Goal: Task Accomplishment & Management: Use online tool/utility

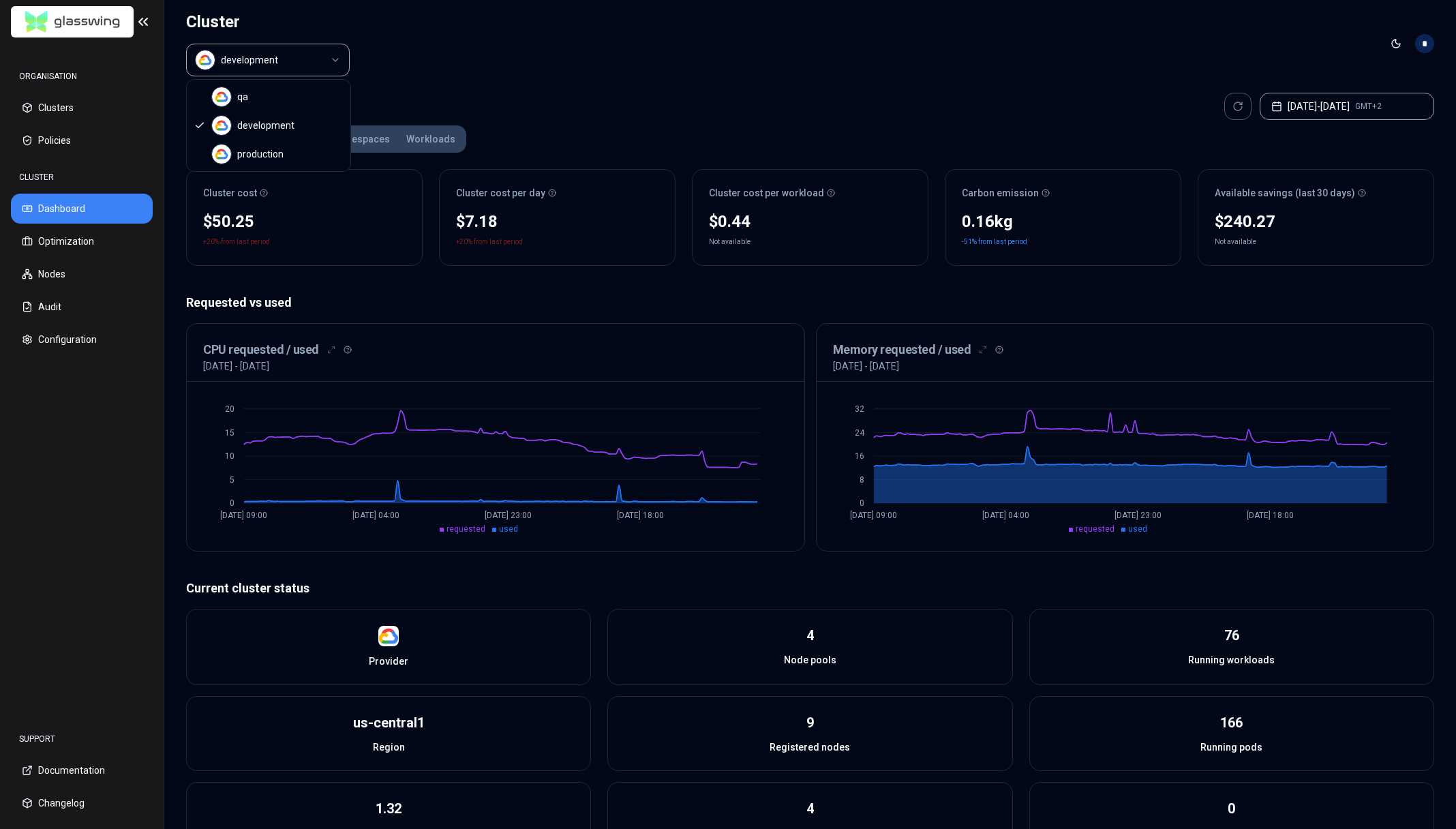
click at [300, 64] on html "ORGANISATION Clusters Policies CLUSTER Dashboard Optimization Nodes Audit Confi…" at bounding box center [728, 414] width 1456 height 829
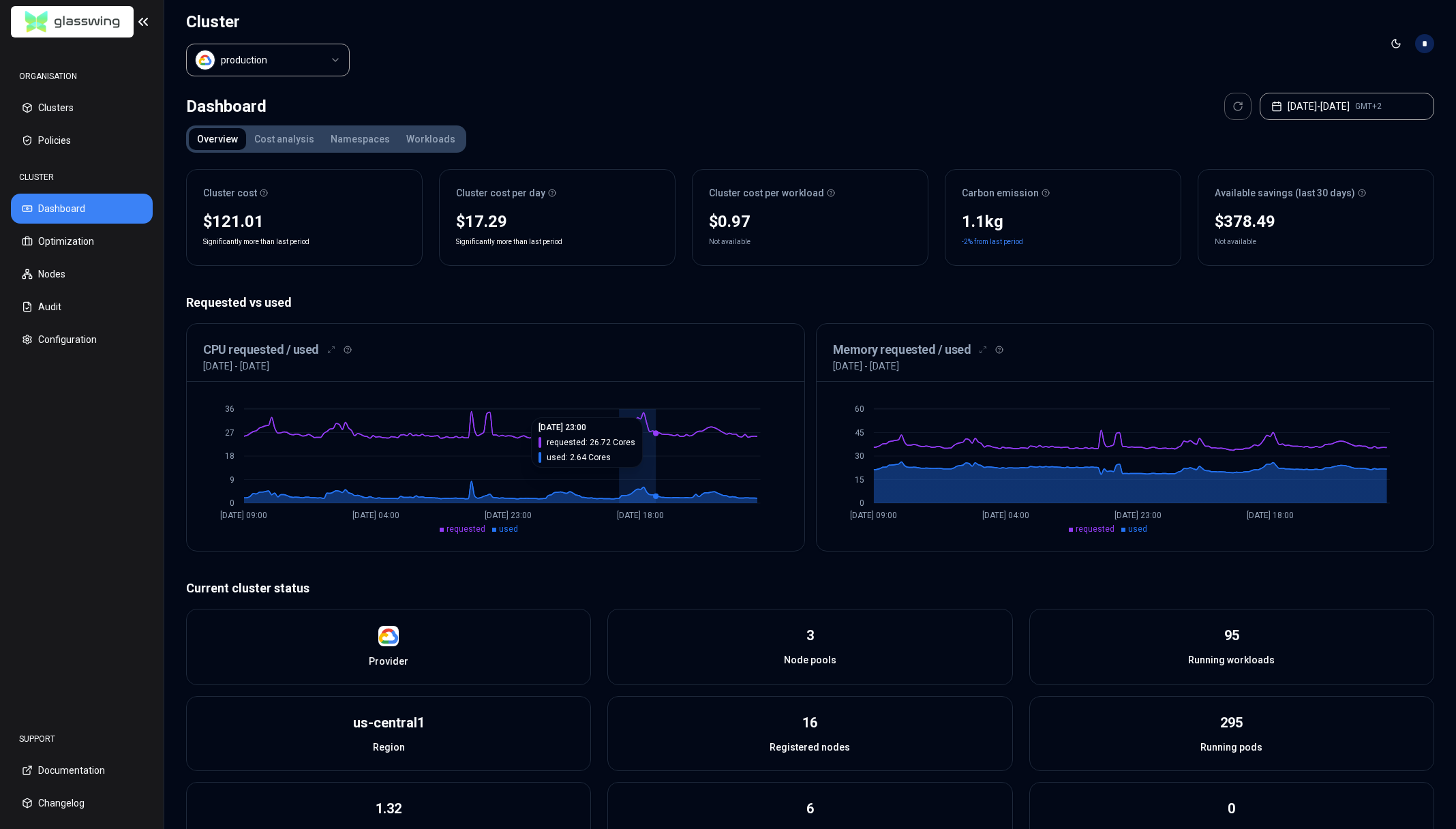
drag, startPoint x: 619, startPoint y: 470, endPoint x: 658, endPoint y: 474, distance: 39.2
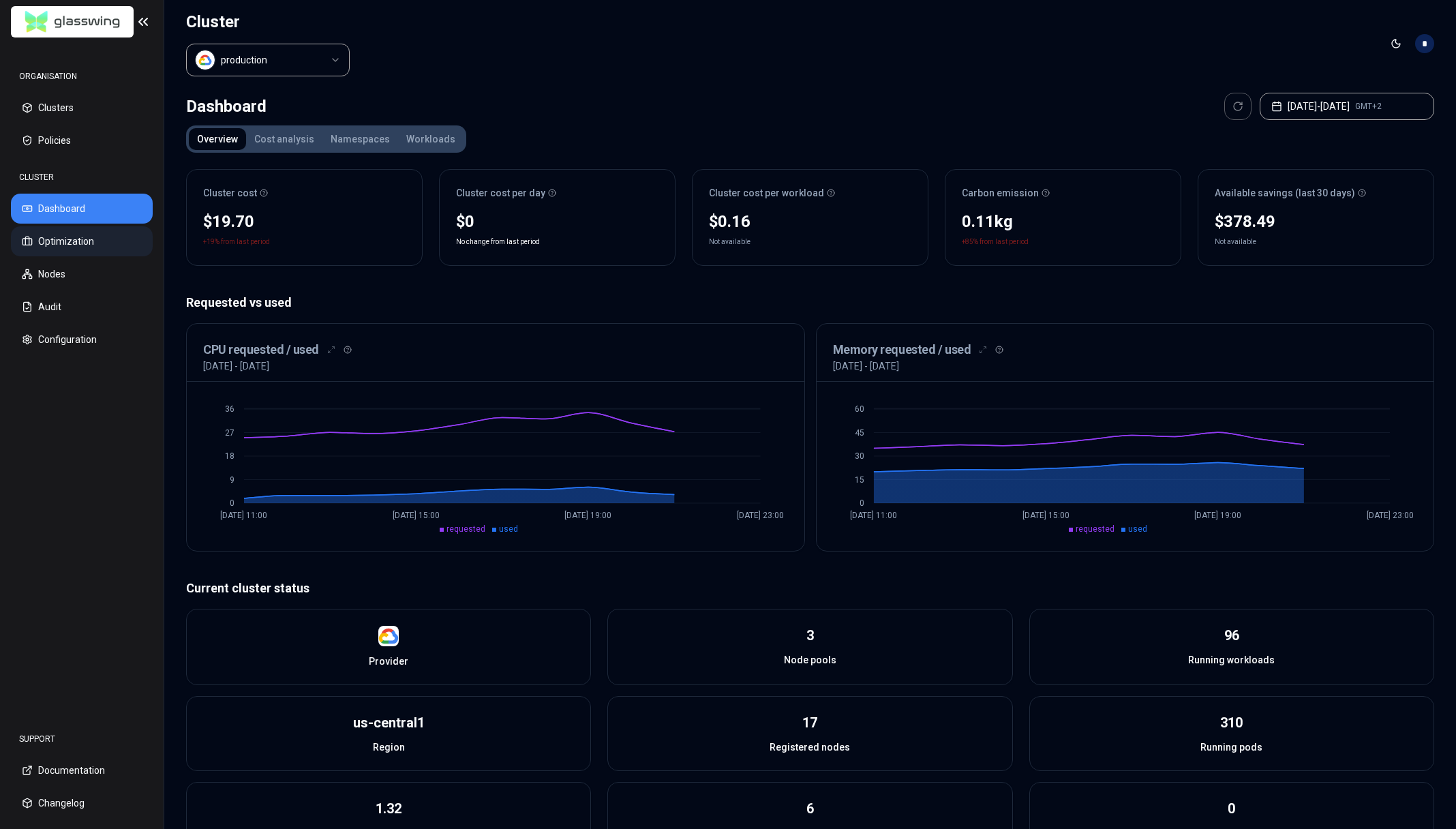
click at [65, 246] on button "Optimization" at bounding box center [82, 242] width 142 height 30
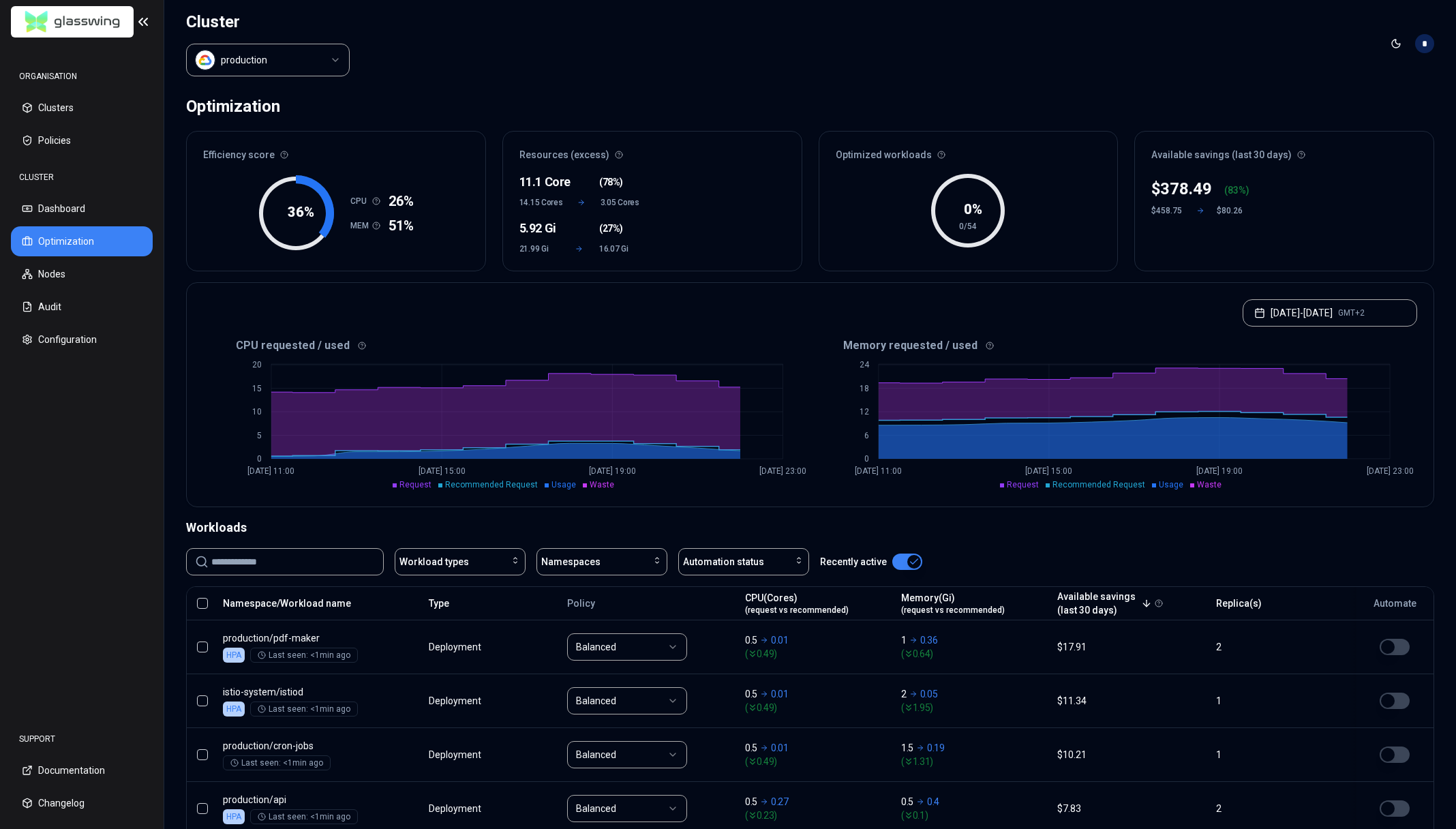
click at [297, 559] on input at bounding box center [294, 561] width 164 height 26
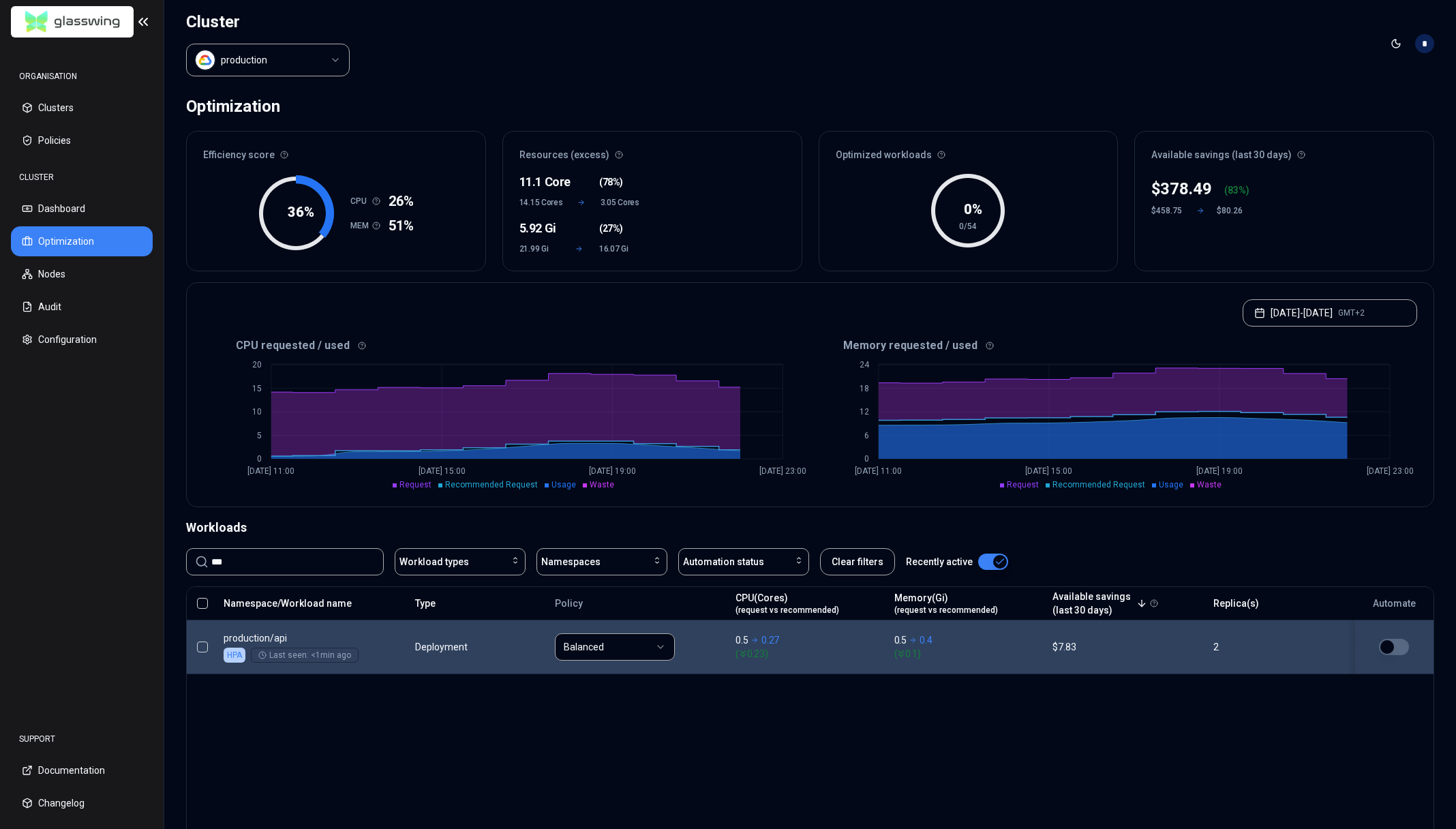
type input "***"
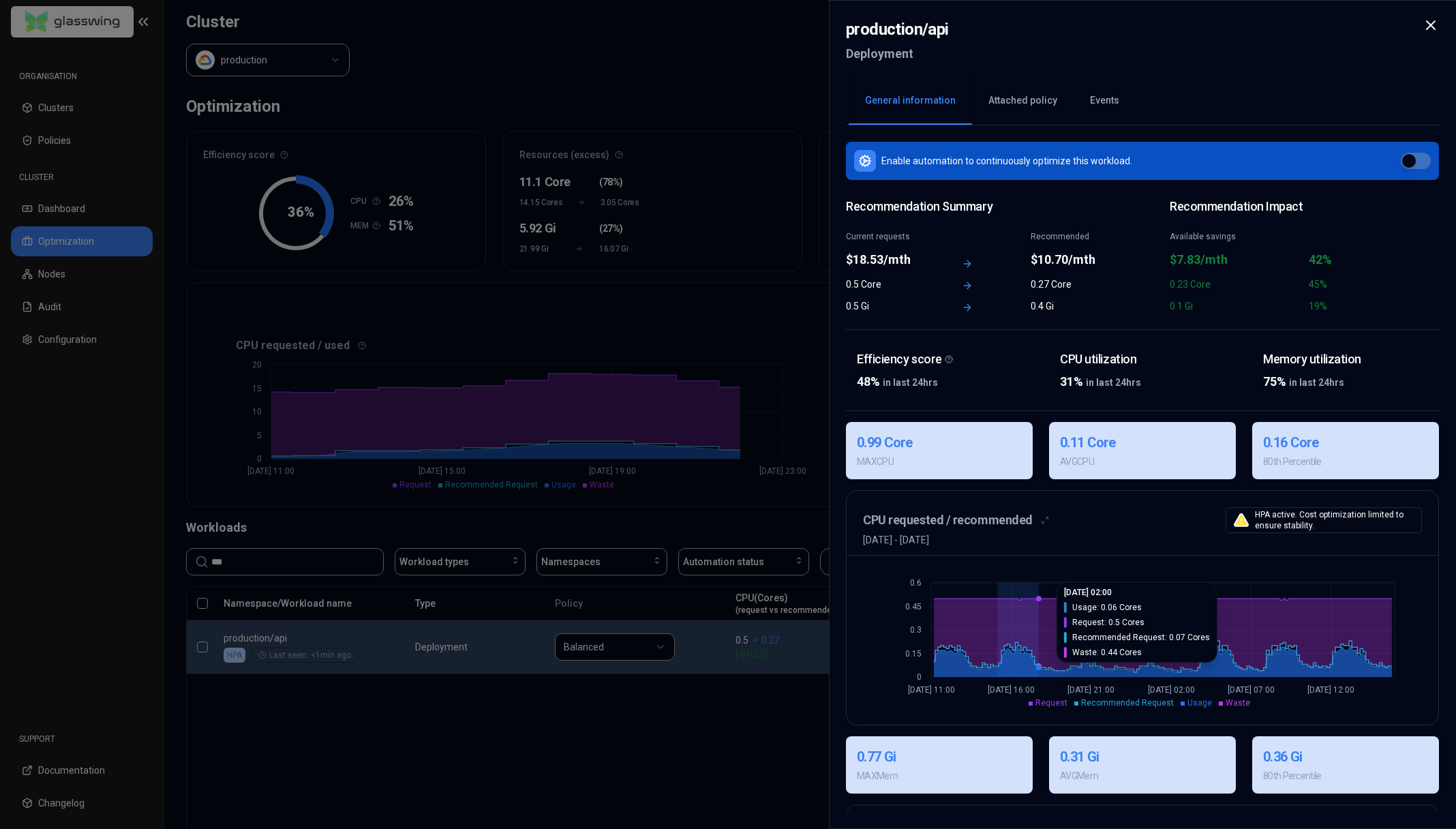
drag, startPoint x: 997, startPoint y: 644, endPoint x: 1037, endPoint y: 649, distance: 40.3
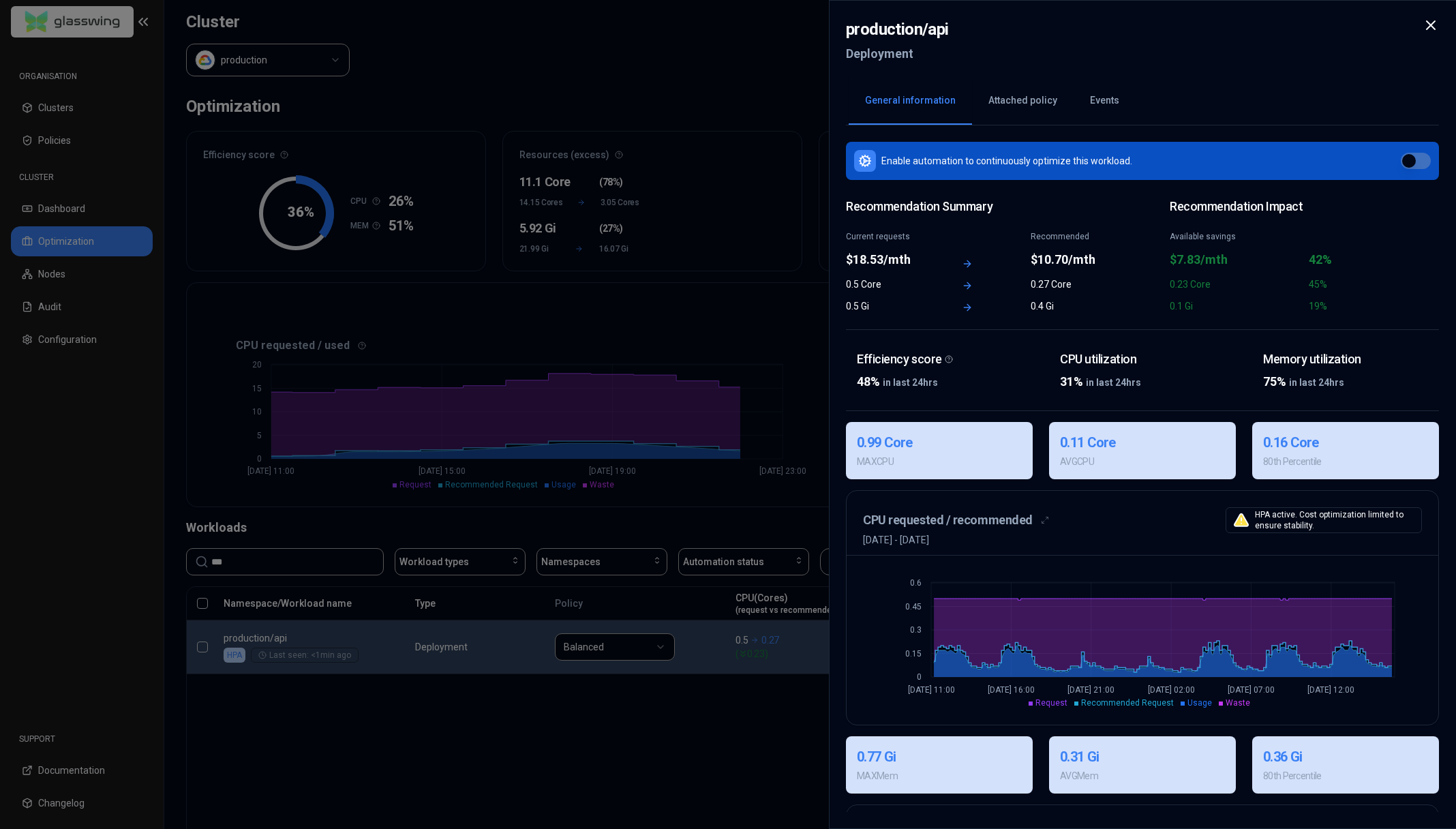
click at [1005, 102] on button "Attached policy" at bounding box center [1023, 101] width 102 height 48
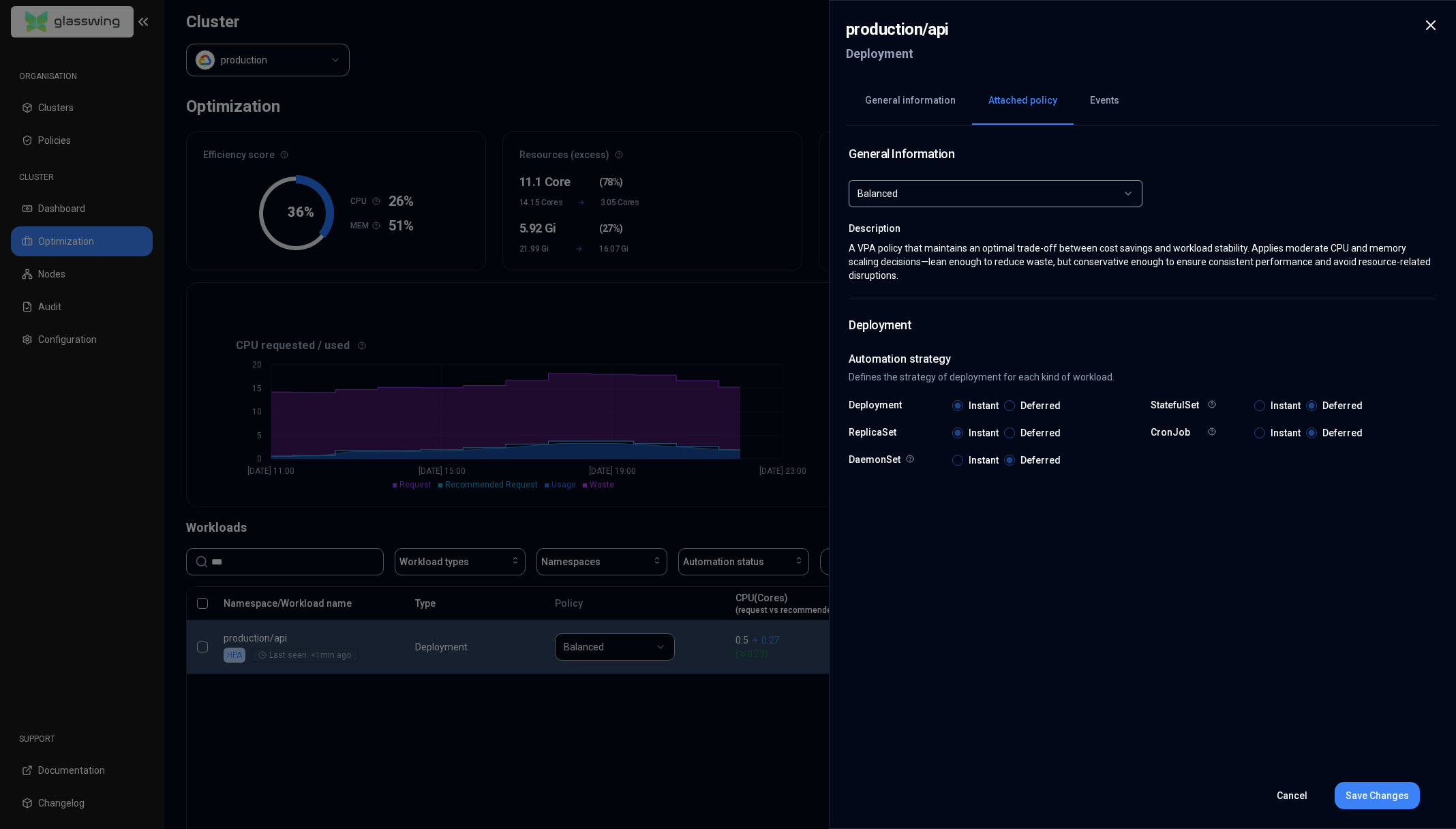
click at [1098, 102] on button "Events" at bounding box center [1105, 101] width 62 height 48
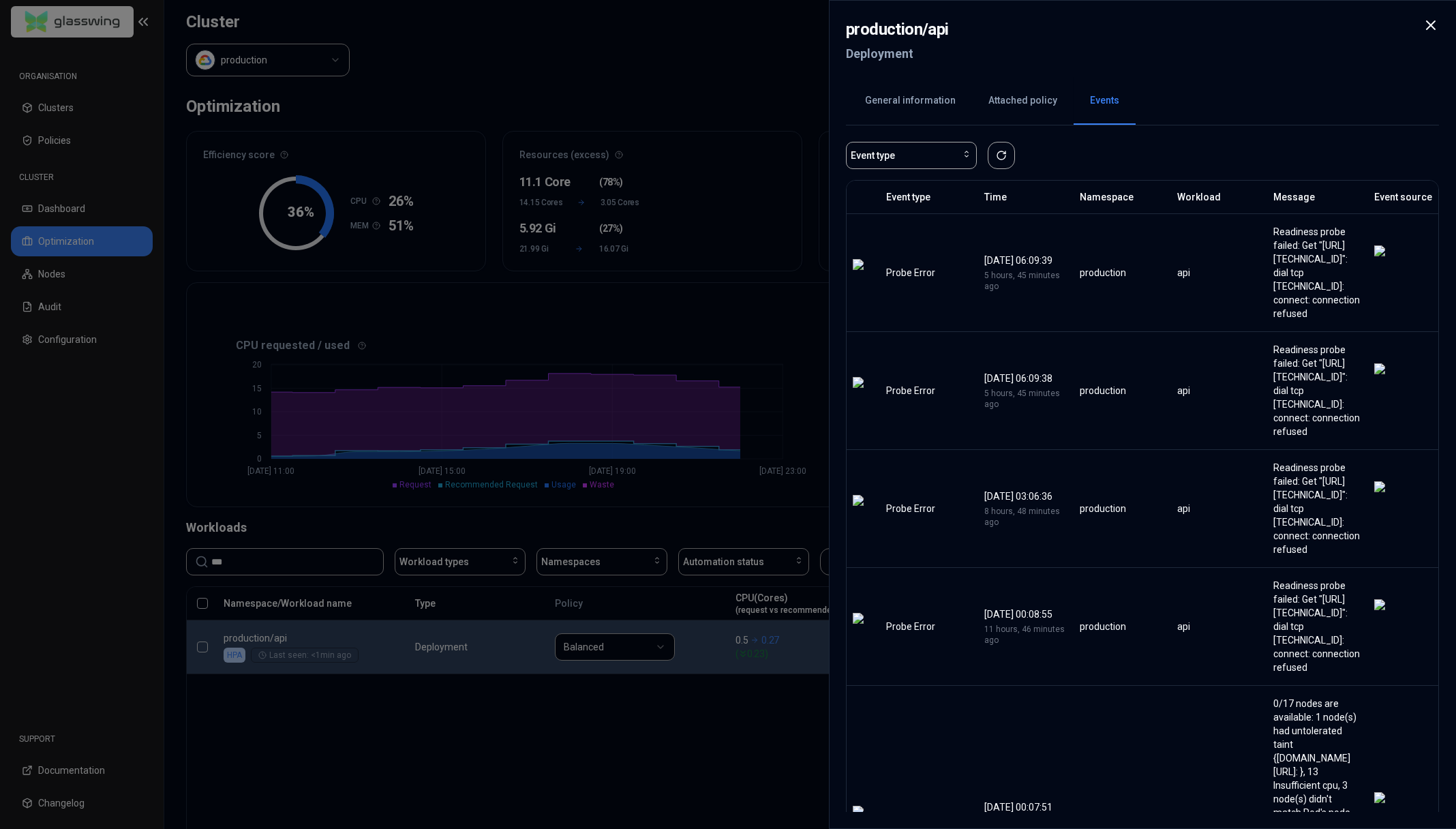
click at [904, 108] on button "General information" at bounding box center [909, 101] width 123 height 48
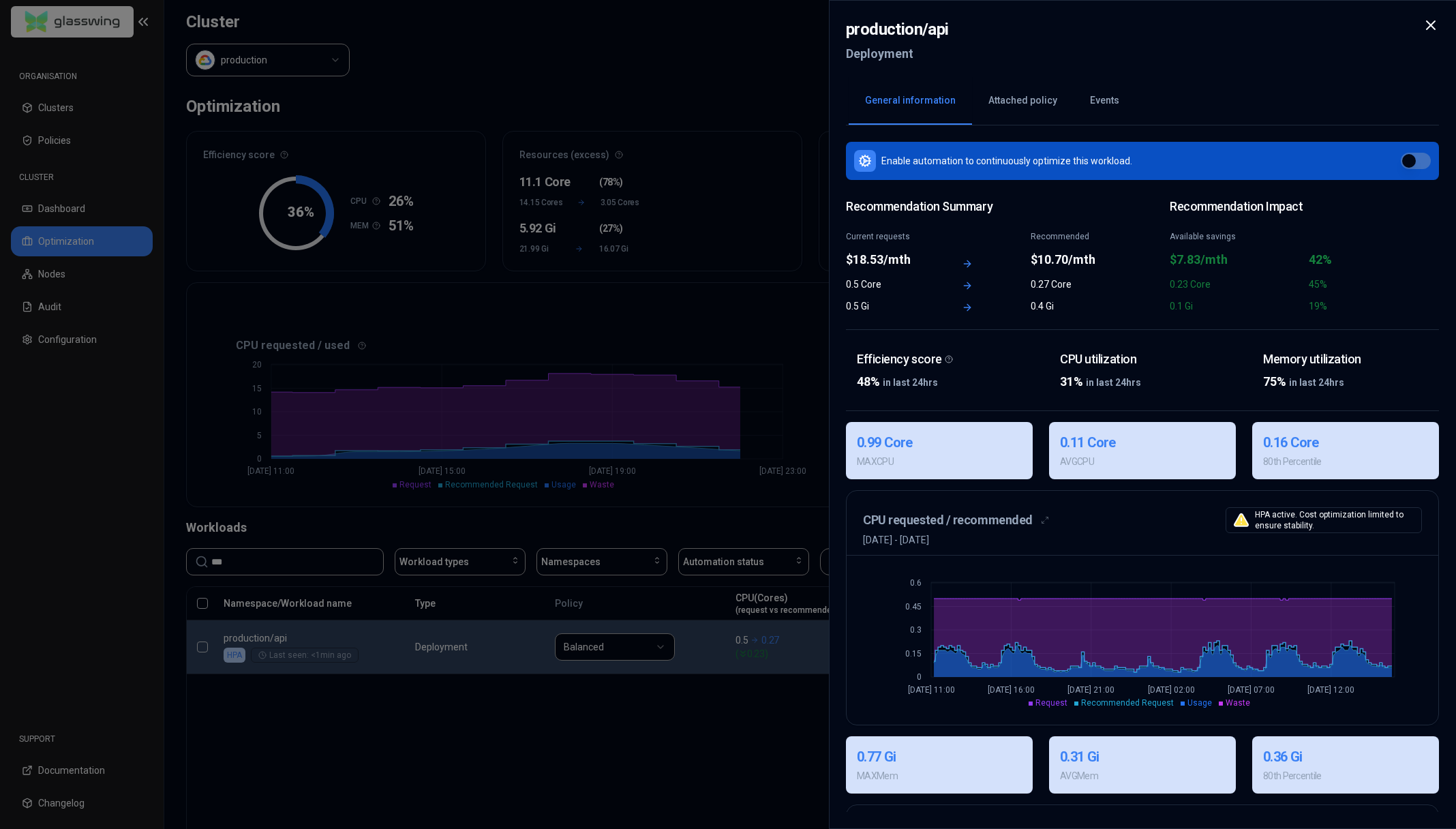
click at [552, 329] on div at bounding box center [728, 414] width 1456 height 829
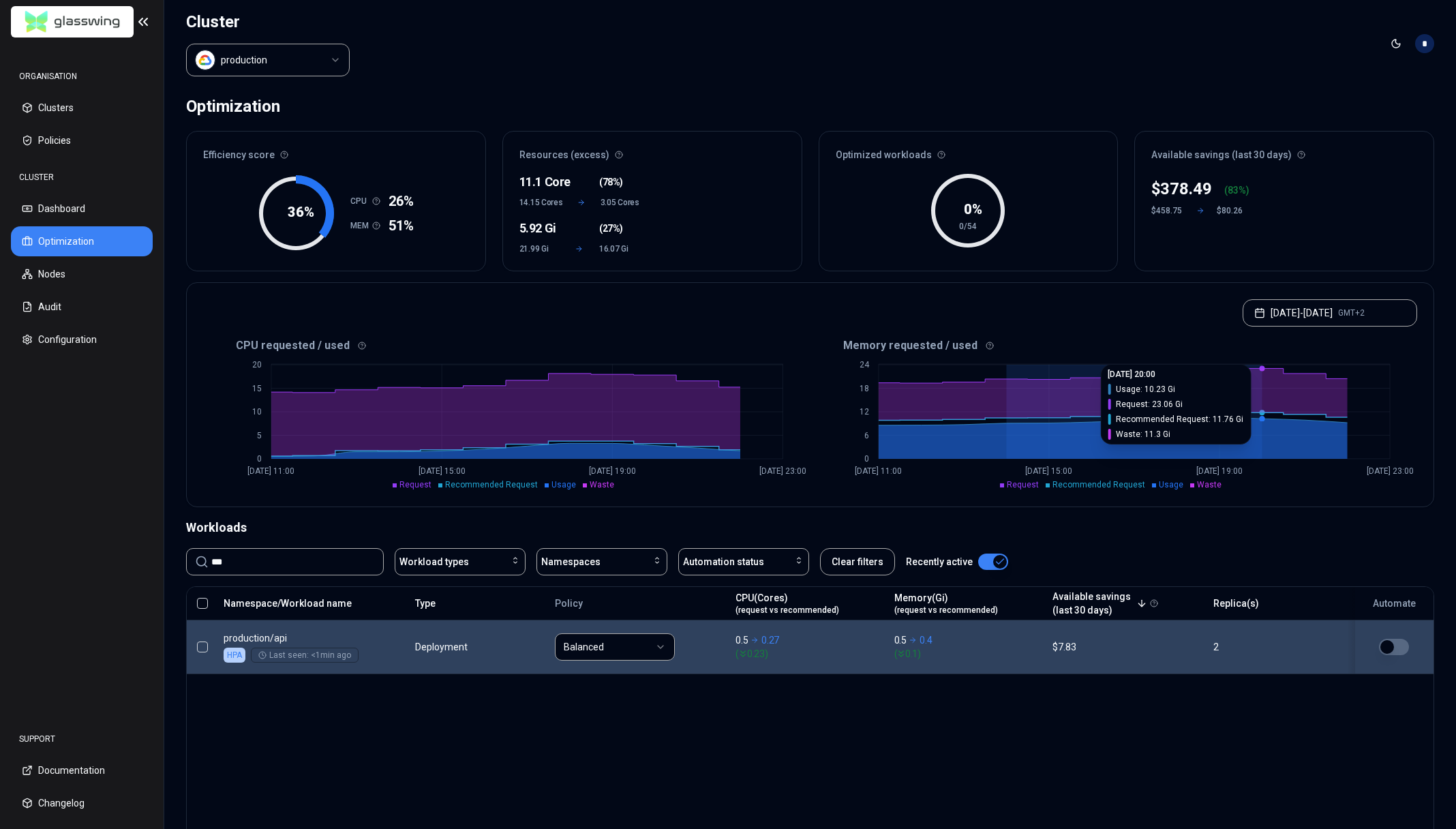
drag, startPoint x: 1016, startPoint y: 371, endPoint x: 1283, endPoint y: 387, distance: 267.5
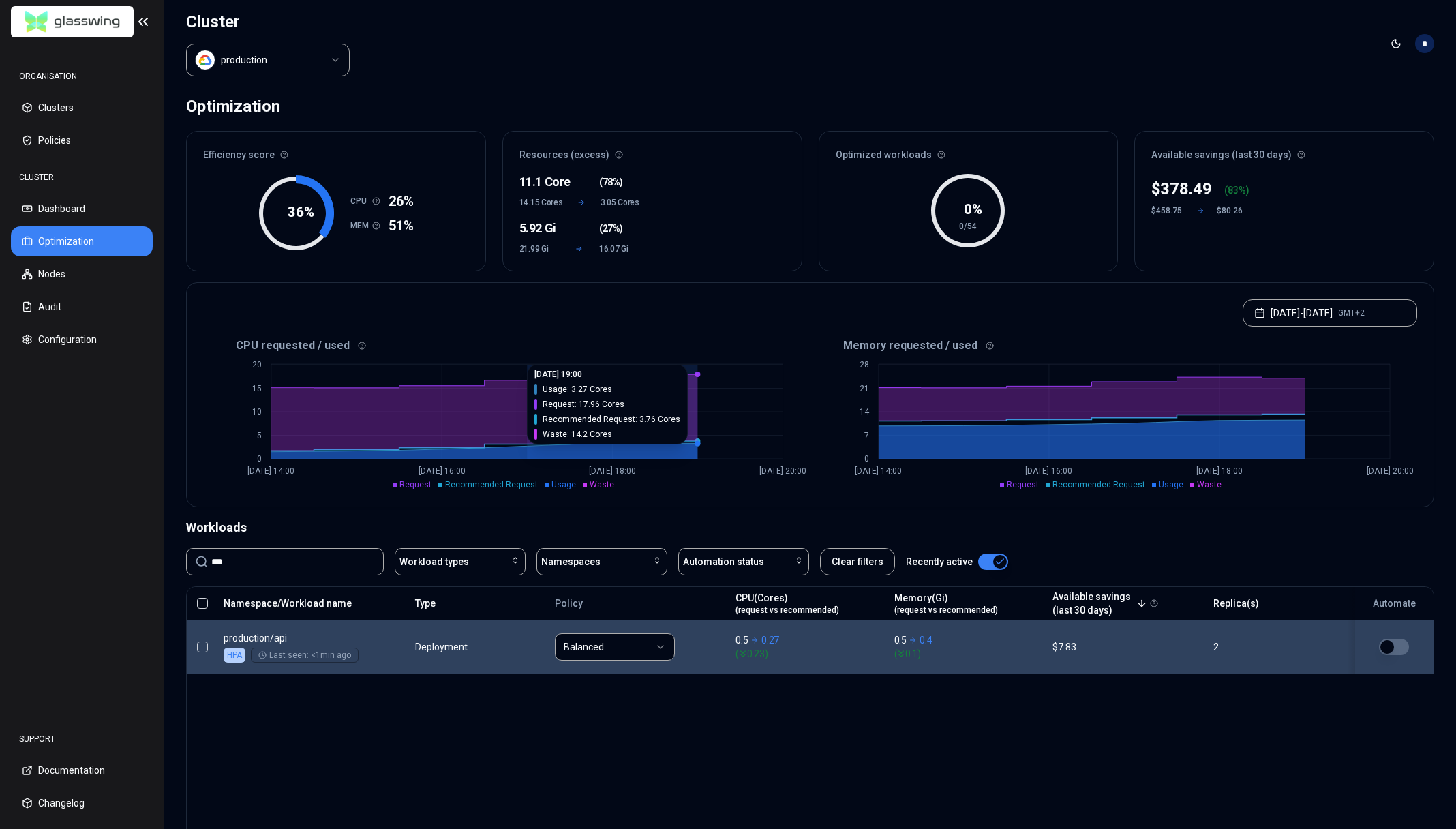
drag, startPoint x: 495, startPoint y: 389, endPoint x: 749, endPoint y: 408, distance: 254.7
